Goal: Transaction & Acquisition: Purchase product/service

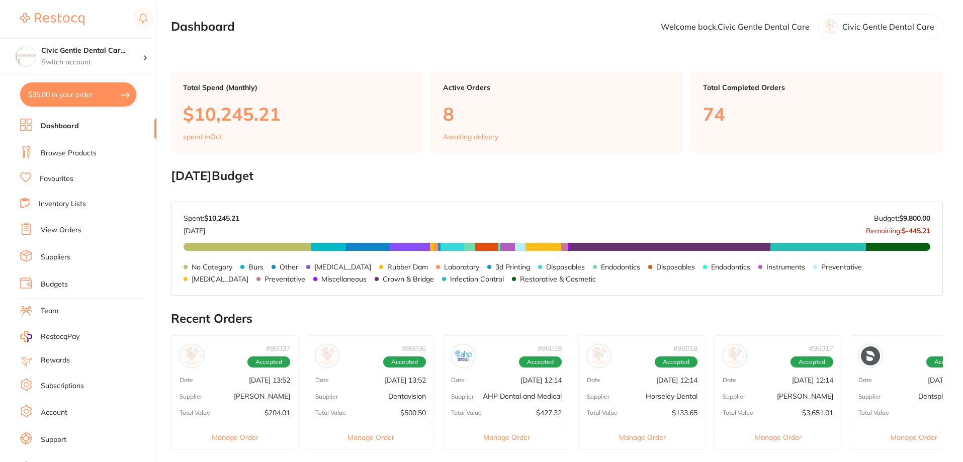
click at [69, 208] on link "Inventory Lists" at bounding box center [62, 204] width 47 height 10
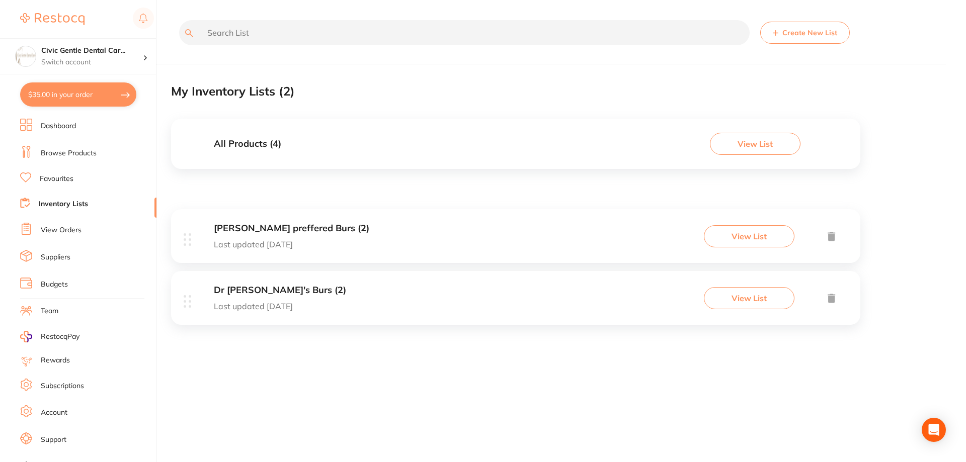
click at [78, 229] on link "View Orders" at bounding box center [61, 230] width 41 height 10
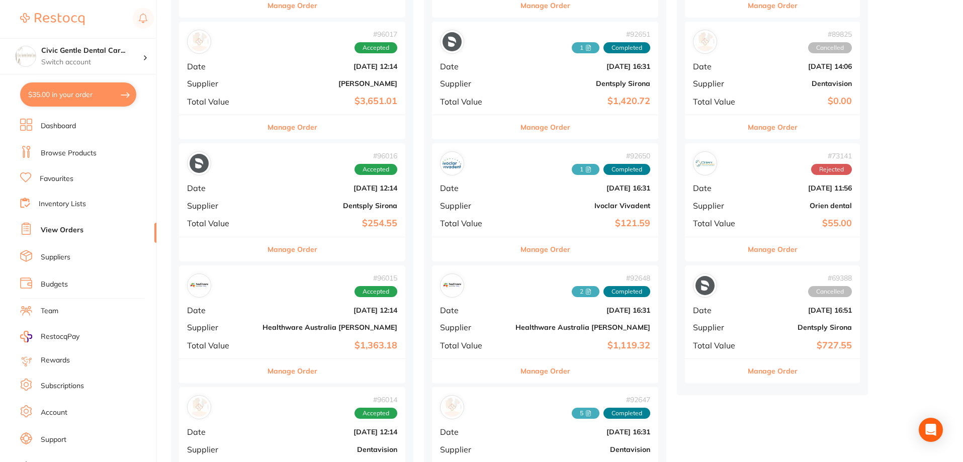
scroll to position [603, 0]
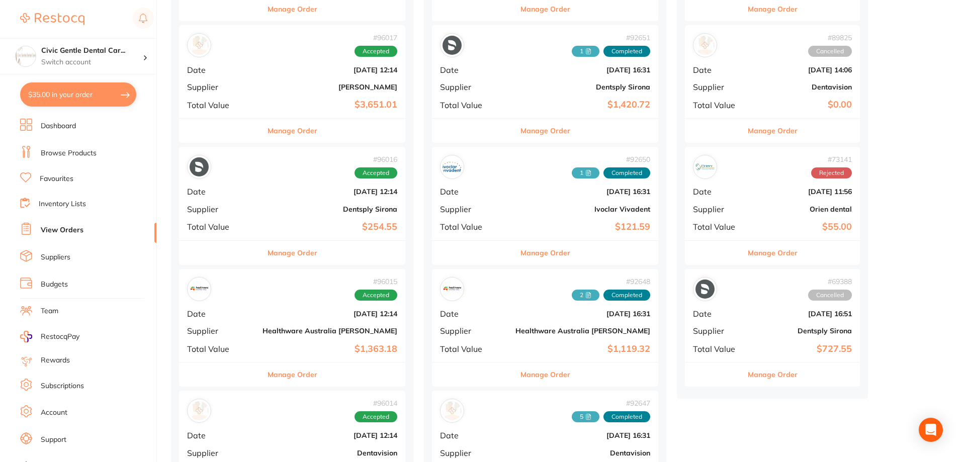
click at [290, 255] on button "Manage Order" at bounding box center [293, 253] width 50 height 24
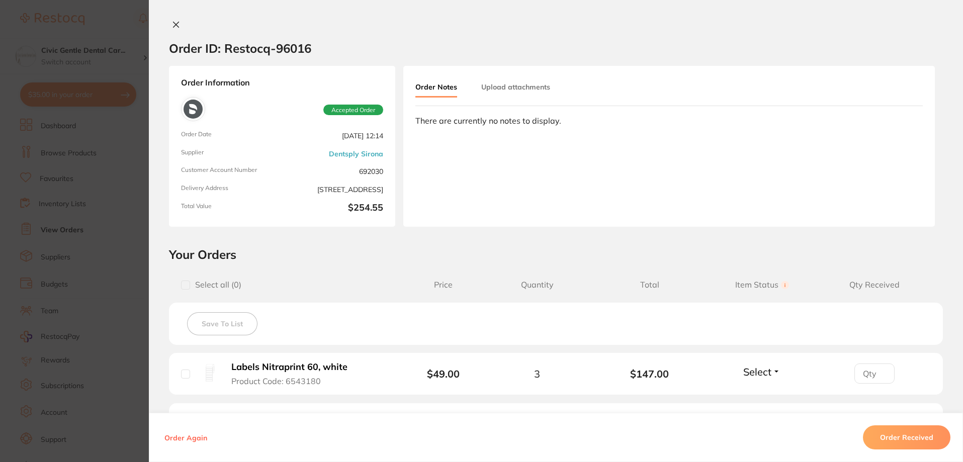
click at [168, 11] on div "Order ID: Restocq- 96016 Order Information Accepted Order Order Date Oct 7 2025…" at bounding box center [556, 231] width 814 height 462
click at [172, 28] on icon at bounding box center [176, 25] width 8 height 8
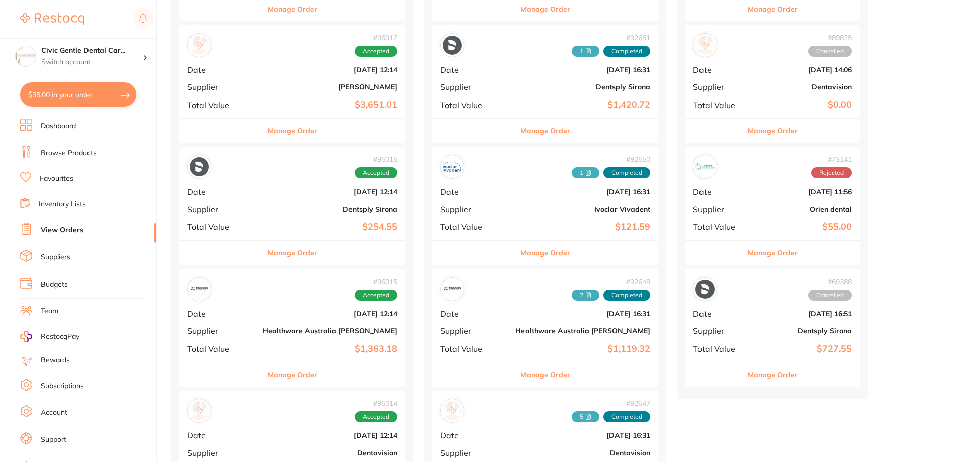
click at [101, 100] on button "$35.00 in your order" at bounding box center [78, 94] width 116 height 24
checkbox input "true"
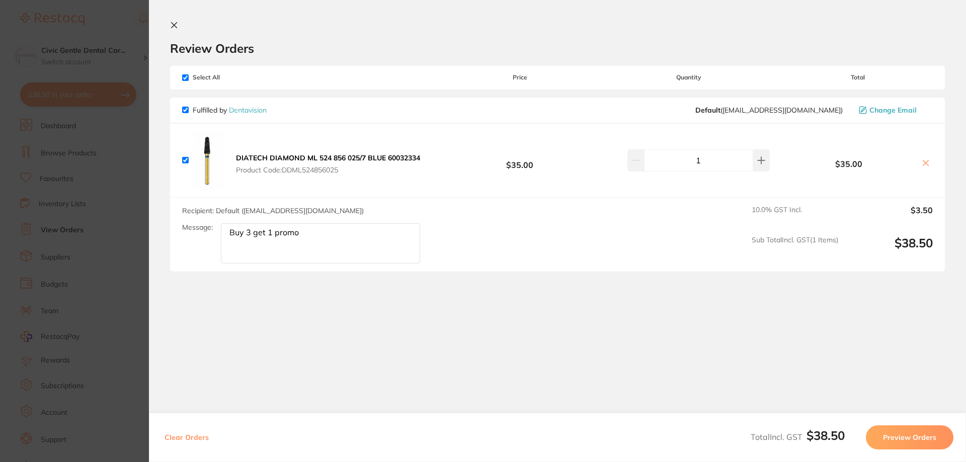
click at [923, 164] on icon at bounding box center [926, 163] width 6 height 6
checkbox input "false"
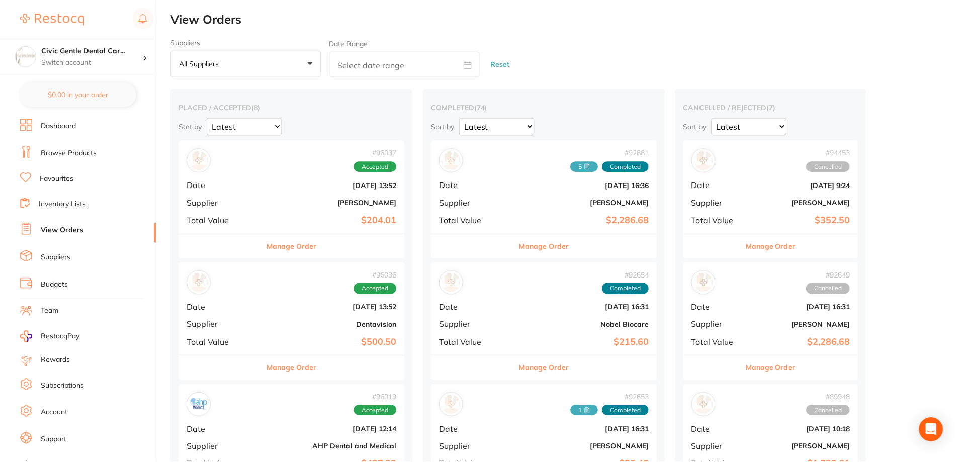
scroll to position [603, 0]
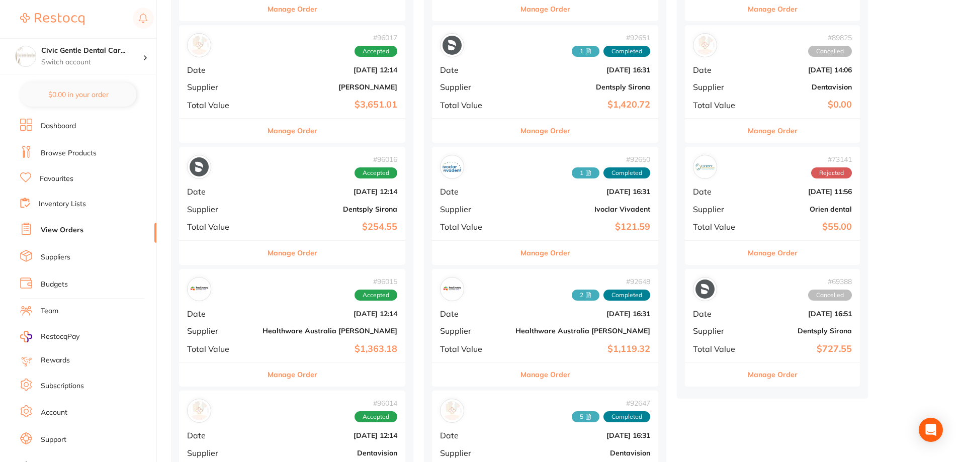
click at [64, 147] on li "Browse Products" at bounding box center [88, 153] width 136 height 15
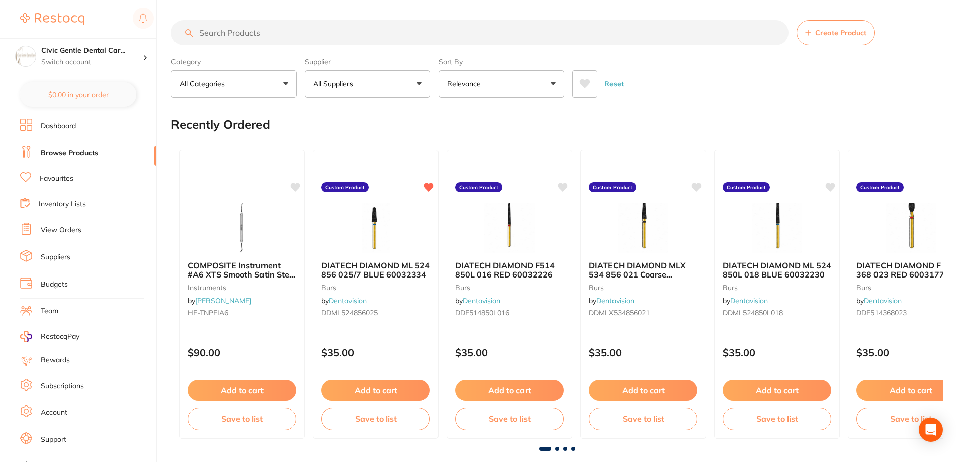
click at [357, 38] on input "search" at bounding box center [480, 32] width 618 height 25
type input "protaper ultimate"
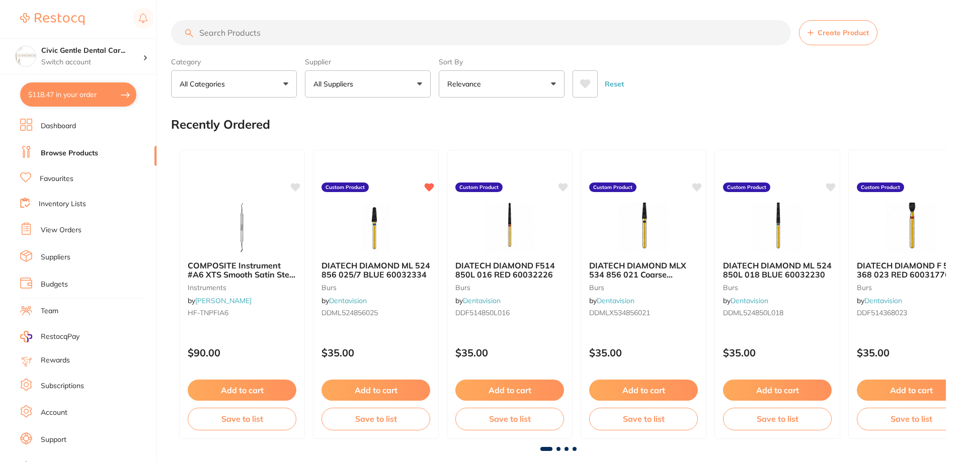
click at [81, 94] on button "$118.47 in your order" at bounding box center [78, 94] width 116 height 24
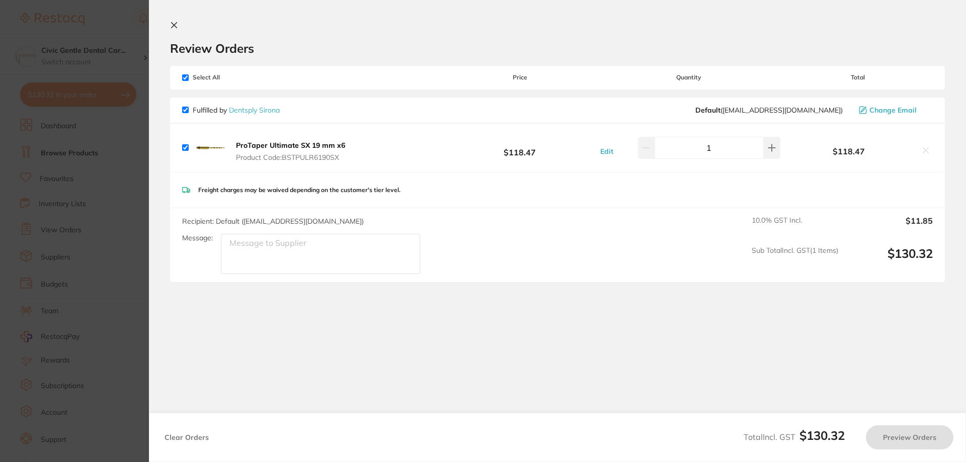
checkbox input "true"
click at [896, 439] on button "Preview Orders" at bounding box center [909, 437] width 88 height 24
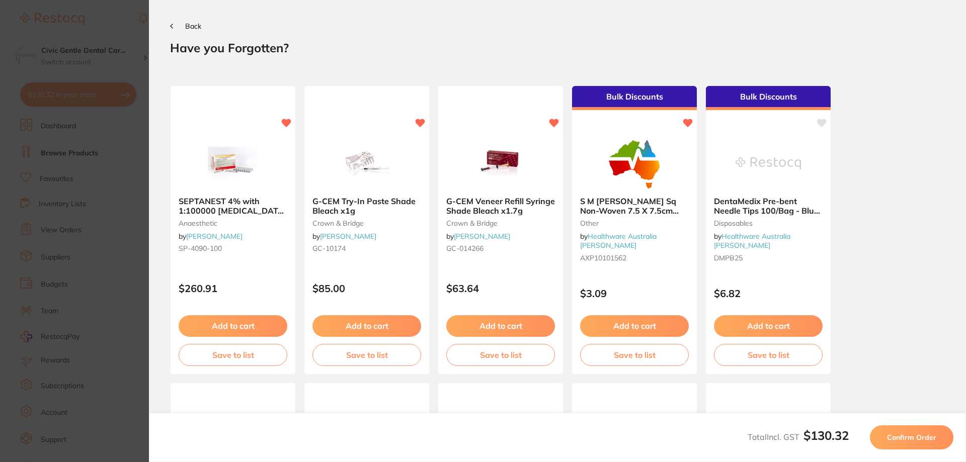
click at [936, 438] on button "Confirm Order" at bounding box center [911, 437] width 83 height 24
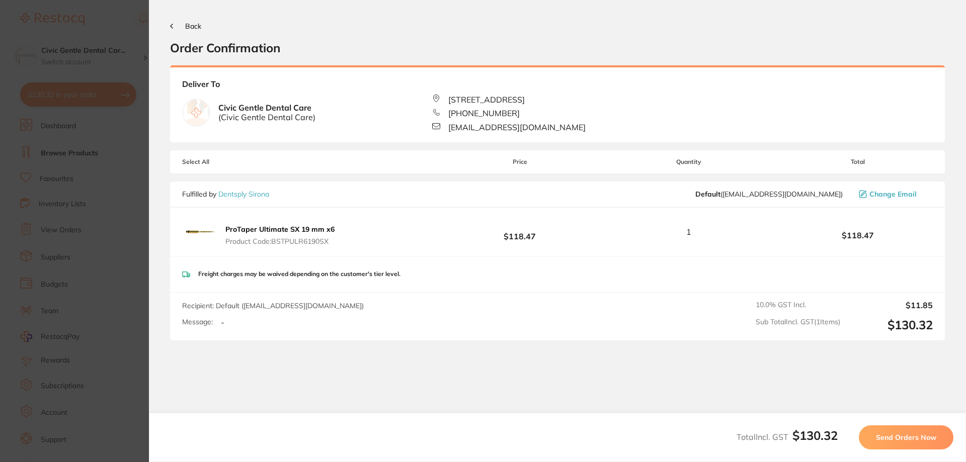
click at [906, 441] on span "Send Orders Now" at bounding box center [906, 437] width 60 height 9
